Goal: Check status: Check status

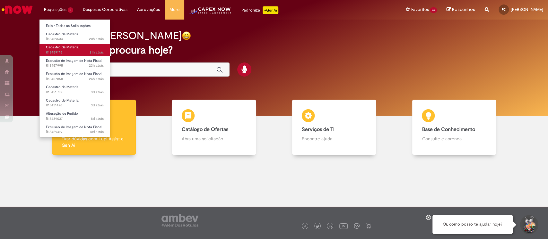
click at [65, 47] on span "Cadastro de Material" at bounding box center [62, 47] width 33 height 5
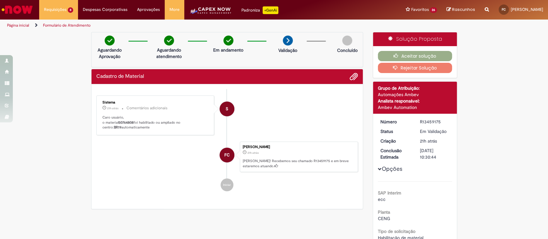
click at [125, 124] on b "50764808" at bounding box center [125, 122] width 15 height 5
copy p "50764808"
click at [414, 54] on button "Aceitar solução" at bounding box center [415, 56] width 74 height 10
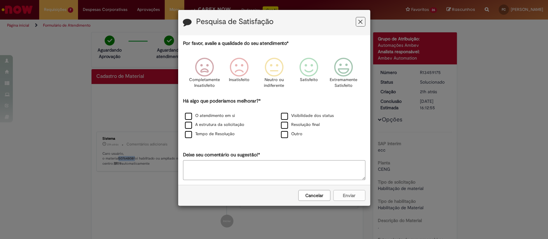
click at [358, 22] on icon "Feedback" at bounding box center [360, 22] width 4 height 7
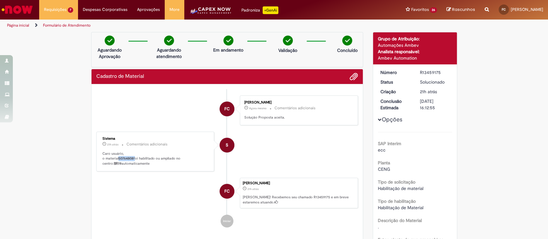
click at [13, 23] on link "Página inicial" at bounding box center [18, 25] width 22 height 5
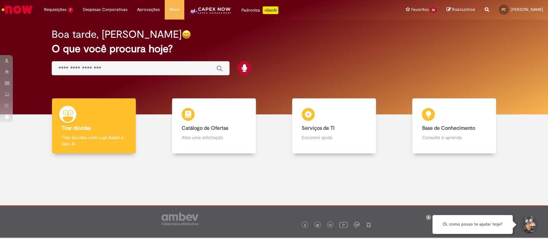
scroll to position [2, 0]
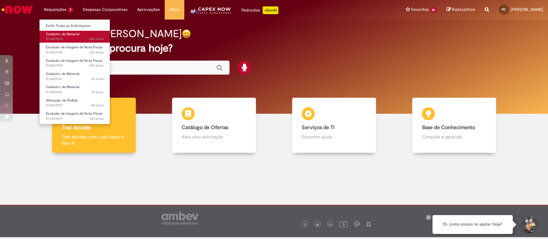
click at [76, 33] on span "Cadastro de Material" at bounding box center [62, 34] width 33 height 5
click at [84, 32] on link "Cadastro de Material 20h atrás 20 horas atrás R13459534" at bounding box center [74, 37] width 71 height 12
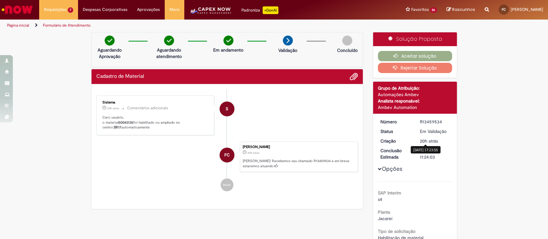
click at [424, 141] on span "20h atrás" at bounding box center [429, 141] width 18 height 6
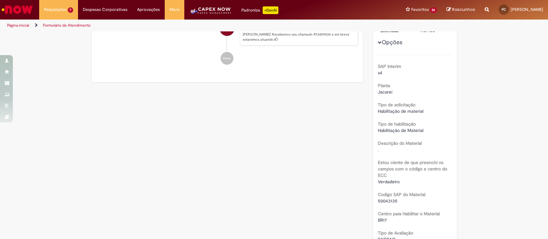
scroll to position [214, 0]
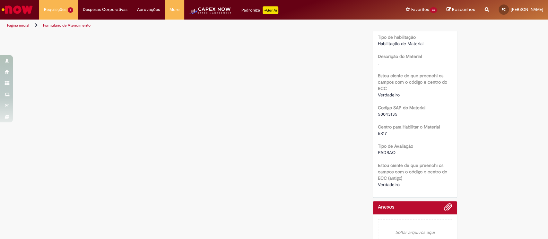
click at [386, 116] on span "50043135" at bounding box center [388, 114] width 20 height 6
copy span "50043135"
